Goal: Find specific page/section: Find specific page/section

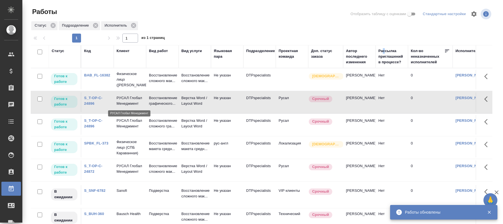
click at [122, 105] on p "РУСАЛ Глобал Менеджмент" at bounding box center [130, 100] width 27 height 11
click at [121, 123] on p "РУСАЛ Глобал Менеджмент" at bounding box center [130, 123] width 27 height 11
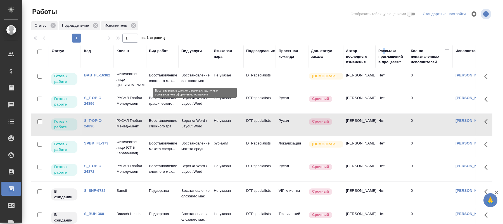
click at [194, 76] on p "Восстановление сложного мак..." at bounding box center [194, 77] width 27 height 11
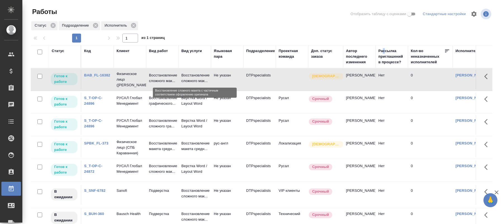
click at [194, 76] on p "Восстановление сложного мак..." at bounding box center [194, 77] width 27 height 11
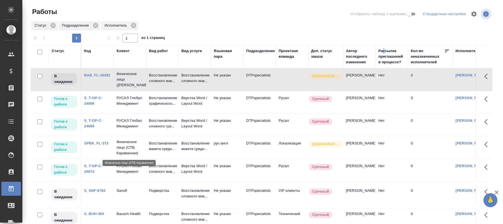
click at [131, 145] on p "Физическое лицо (СПБ Караванная)" at bounding box center [130, 147] width 27 height 17
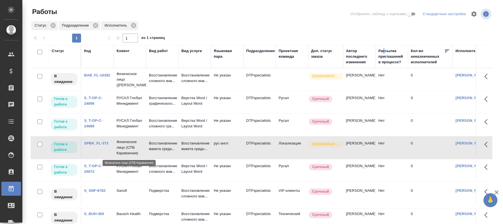
click at [131, 145] on p "Физическое лицо (СПБ Караванная)" at bounding box center [130, 147] width 27 height 17
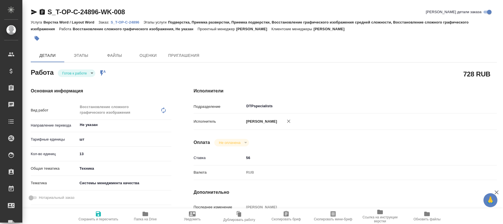
type textarea "x"
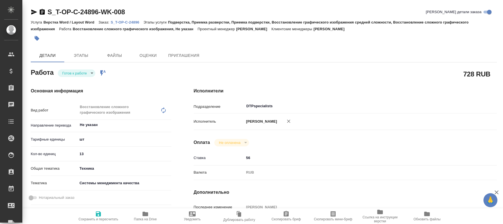
type textarea "x"
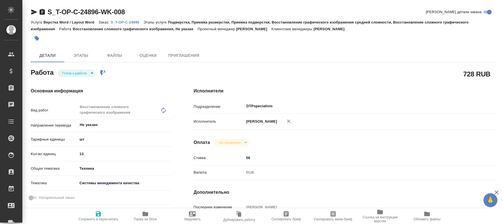
type textarea "x"
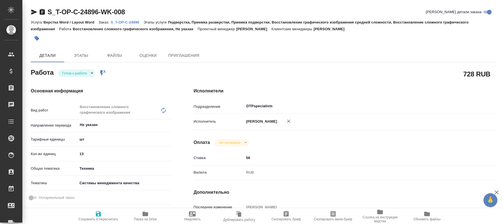
type textarea "x"
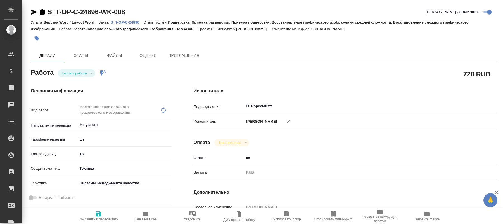
type textarea "x"
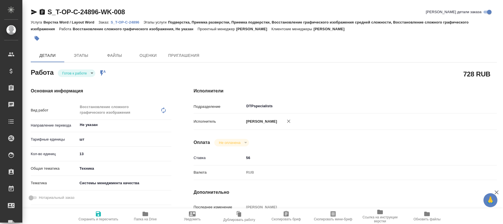
type textarea "x"
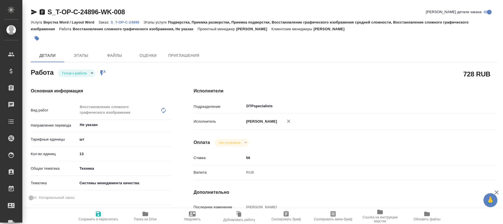
type textarea "x"
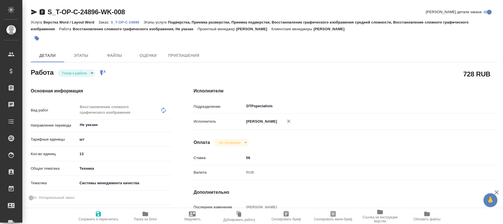
type textarea "x"
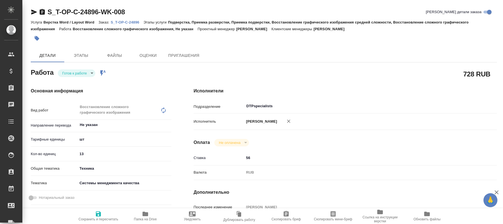
click at [89, 73] on body "🙏 .cls-1 fill:#fff; AWATERA Kucherenko Oksana Клиенты Спецификации Заказы 0 Чат…" at bounding box center [251, 112] width 503 height 224
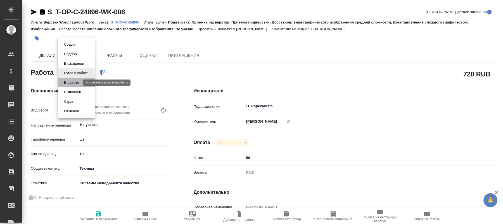
click at [78, 84] on button "В работе" at bounding box center [71, 82] width 18 height 6
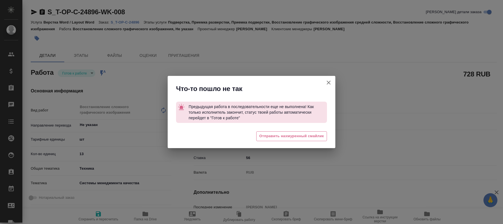
type textarea "x"
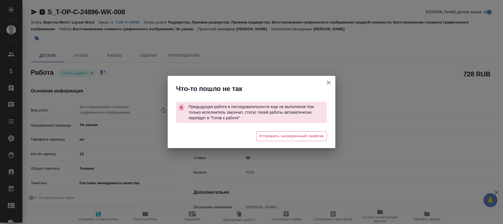
type textarea "x"
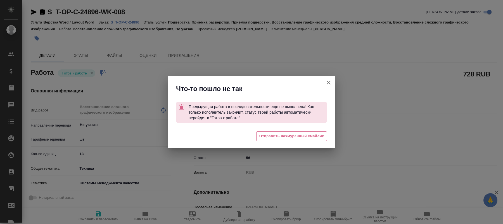
type textarea "x"
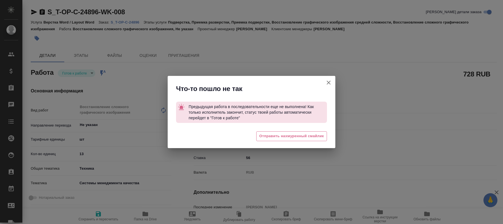
type textarea "x"
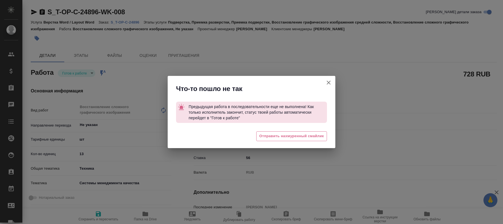
click at [330, 82] on icon "button" at bounding box center [328, 82] width 7 height 7
type textarea "x"
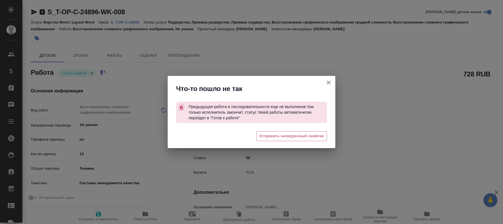
type textarea "x"
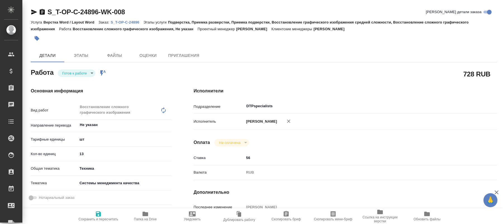
click at [149, 212] on span "Папка на Drive" at bounding box center [145, 215] width 40 height 11
type textarea "x"
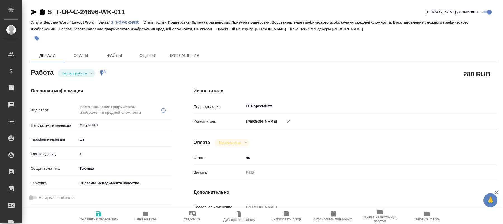
type textarea "x"
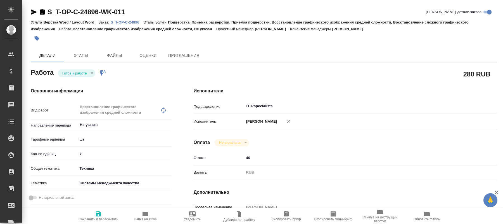
type textarea "x"
click at [149, 218] on span "Папка на Drive" at bounding box center [145, 219] width 23 height 4
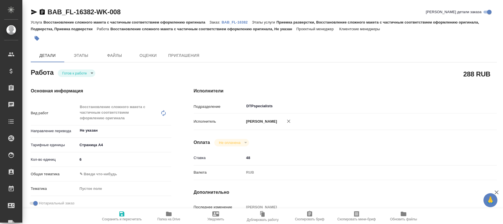
type textarea "x"
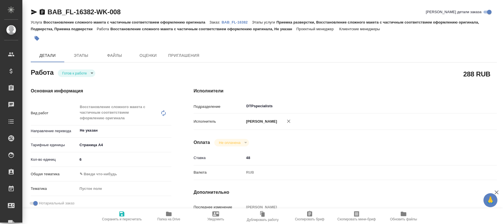
type textarea "x"
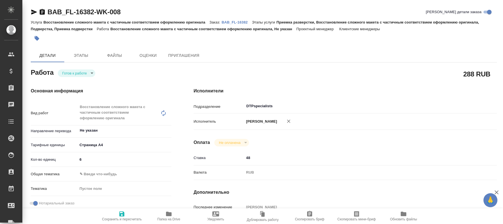
type textarea "x"
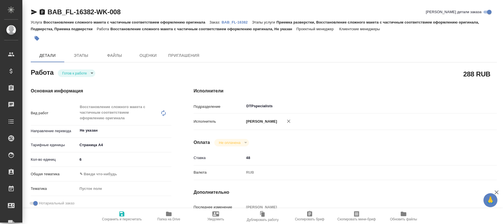
type textarea "x"
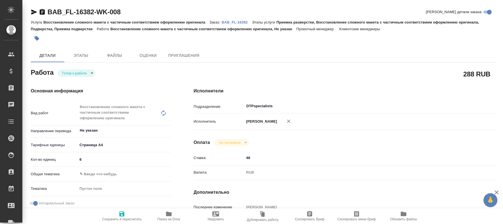
type textarea "x"
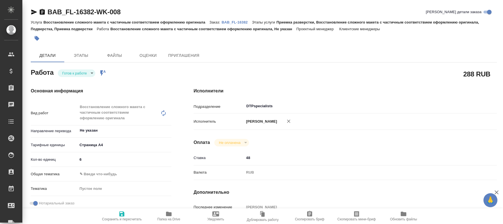
type textarea "x"
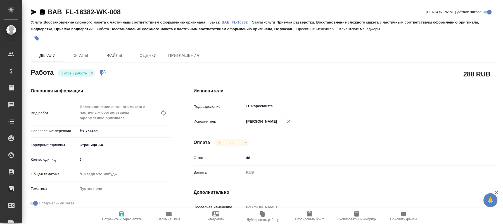
type textarea "x"
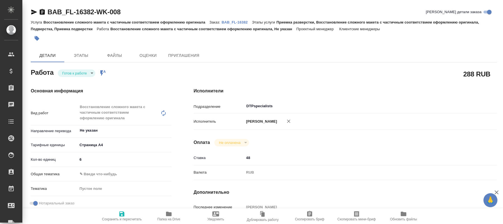
type textarea "x"
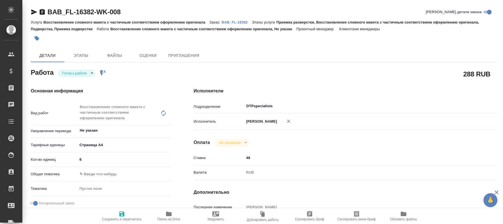
type textarea "x"
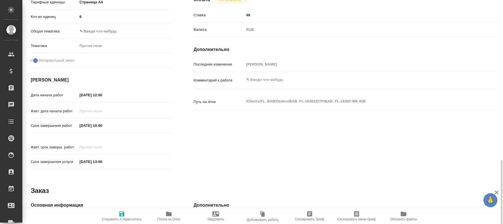
scroll to position [197, 0]
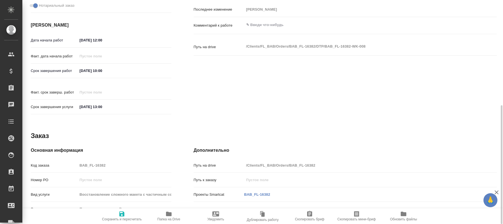
click at [170, 219] on span "Папка на Drive" at bounding box center [168, 219] width 23 height 4
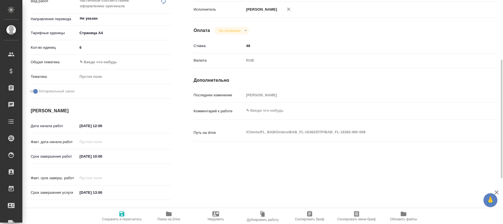
scroll to position [26, 0]
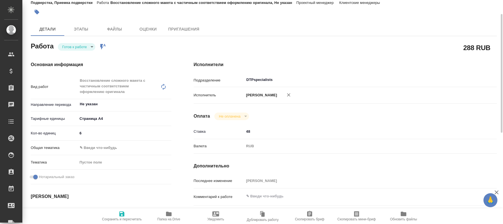
click at [90, 47] on body "🙏 .cls-1 fill:#fff; AWATERA Kucherenko Oksana Клиенты Спецификации Заказы 0 Чат…" at bounding box center [251, 112] width 503 height 224
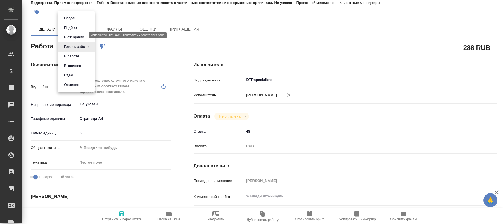
click at [78, 36] on button "В ожидании" at bounding box center [73, 37] width 23 height 6
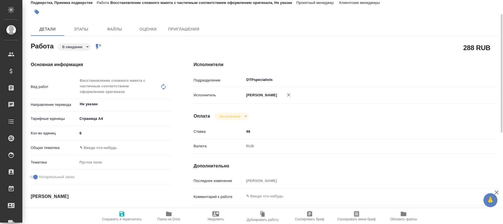
type textarea "x"
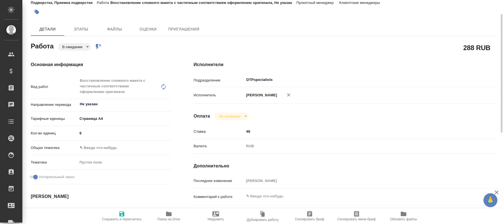
type textarea "x"
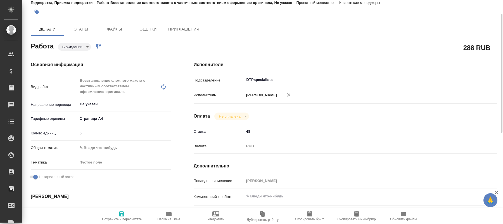
type textarea "x"
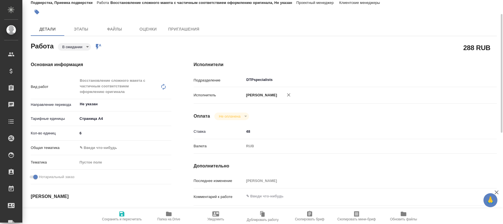
type textarea "x"
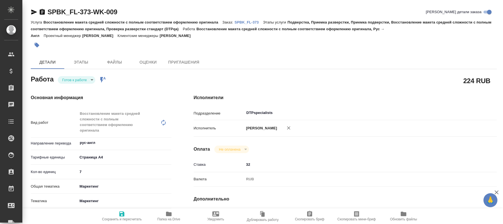
type textarea "x"
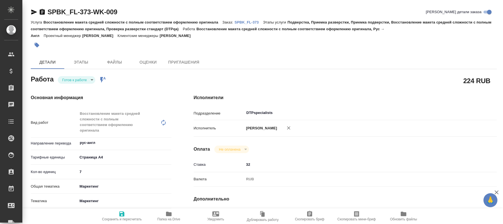
type textarea "x"
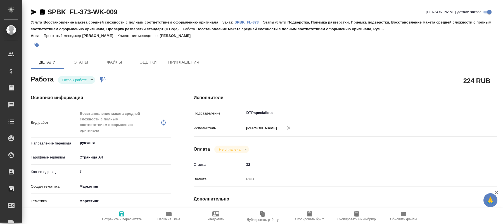
type textarea "x"
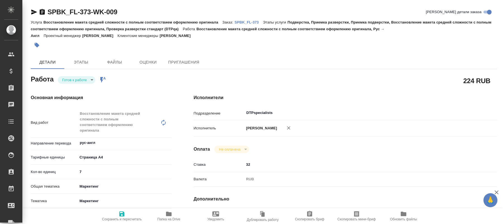
type textarea "x"
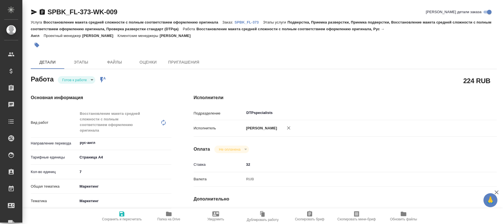
type textarea "x"
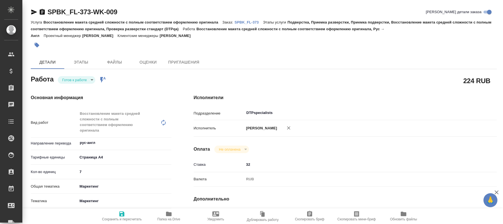
type textarea "x"
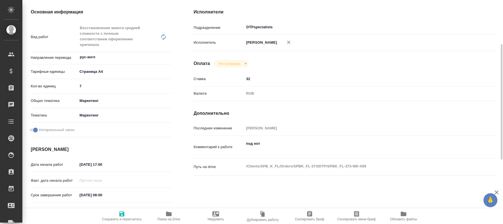
scroll to position [171, 0]
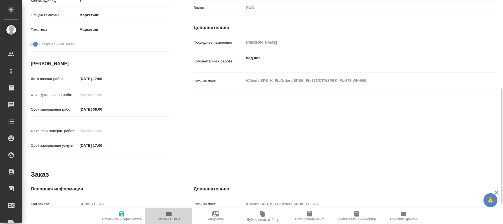
click at [169, 219] on span "Папка на Drive" at bounding box center [168, 219] width 23 height 4
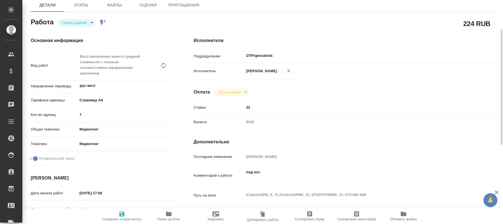
scroll to position [0, 0]
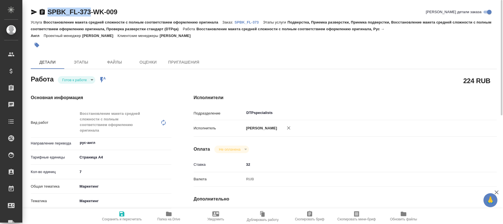
drag, startPoint x: 48, startPoint y: 4, endPoint x: 91, endPoint y: 15, distance: 44.6
copy link "SPBK_FL-373"
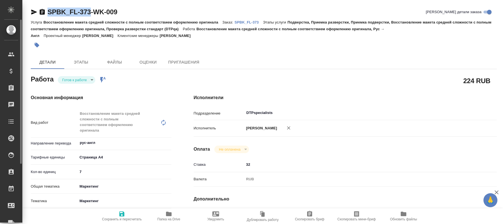
type textarea "x"
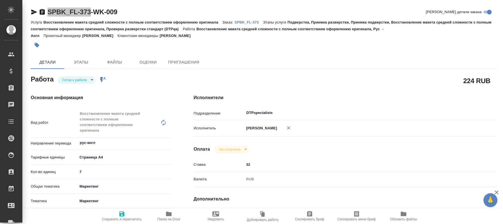
type textarea "x"
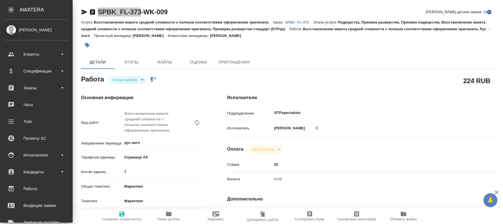
type textarea "x"
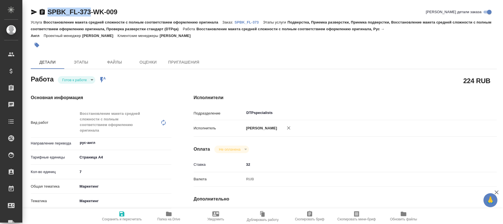
type textarea "x"
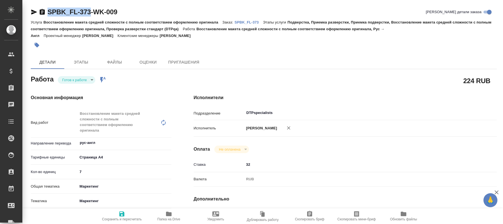
click at [317, 60] on div "Детали Этапы Файлы Оценки Приглашения" at bounding box center [264, 61] width 466 height 13
drag, startPoint x: 90, startPoint y: 6, endPoint x: 34, endPoint y: 11, distance: 57.0
copy div "SPBK_FL-373"
